Goal: Information Seeking & Learning: Learn about a topic

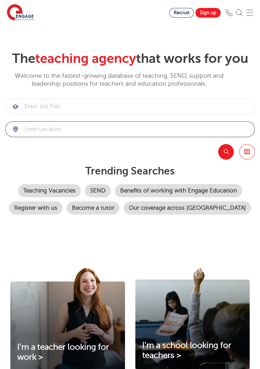
click at [41, 132] on input "search" at bounding box center [130, 129] width 249 height 15
type input "Wf17 6bh"
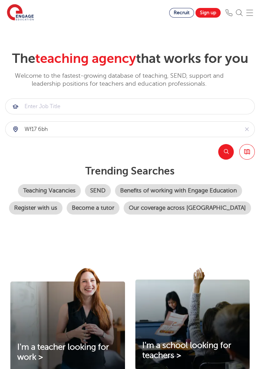
click at [229, 151] on button "Search" at bounding box center [226, 152] width 16 height 16
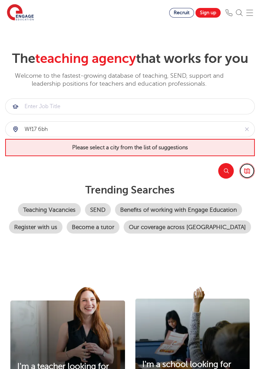
click at [249, 172] on link "Browse all Jobs" at bounding box center [247, 171] width 16 height 16
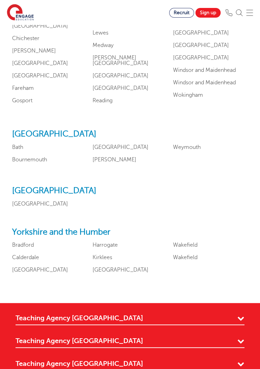
scroll to position [773, 0]
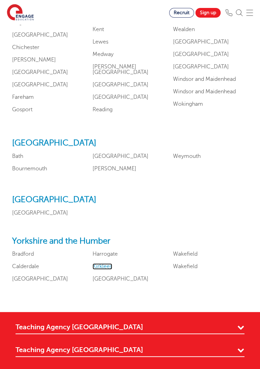
click at [100, 269] on link "Kirklees" at bounding box center [103, 266] width 20 height 6
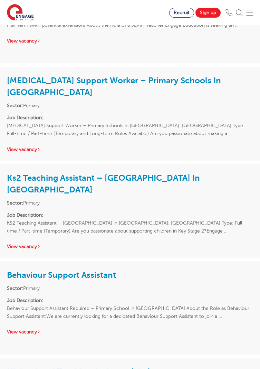
scroll to position [900, 0]
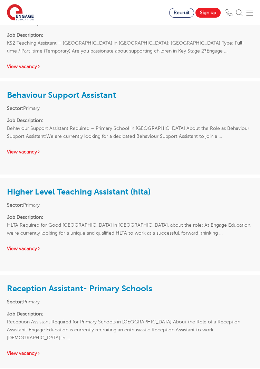
scroll to position [1082, 0]
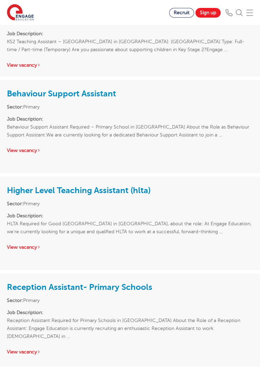
click at [191, 299] on div "Reception Assistant- Primary Schools Sector: Primary Job Description: Reception…" at bounding box center [130, 318] width 260 height 90
click at [114, 296] on li "Sector: Primary" at bounding box center [130, 300] width 246 height 8
